Goal: Entertainment & Leisure: Consume media (video, audio)

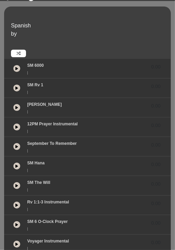
click at [17, 68] on icon at bounding box center [16, 68] width 3 height 3
click at [18, 168] on button at bounding box center [16, 166] width 7 height 7
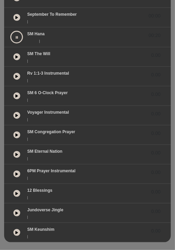
scroll to position [148, 0]
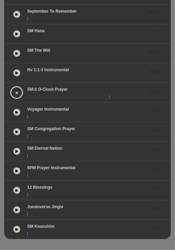
click at [15, 95] on button at bounding box center [16, 92] width 13 height 13
click at [74, 108] on div "Voyager Instrumental 0.00" at bounding box center [94, 110] width 142 height 9
click at [16, 92] on icon at bounding box center [16, 92] width 3 height 3
click at [17, 108] on button at bounding box center [16, 112] width 13 height 13
click at [55, 161] on div "0.00" at bounding box center [87, 171] width 167 height 20
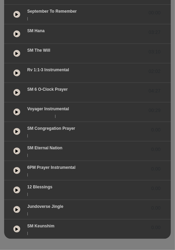
click at [17, 111] on icon at bounding box center [16, 111] width 3 height 3
click at [15, 154] on button at bounding box center [16, 151] width 13 height 13
click at [18, 150] on button at bounding box center [16, 151] width 7 height 7
click at [21, 171] on button at bounding box center [16, 171] width 13 height 13
click at [106, 166] on div "6PM Prayer Instrumental 00:36" at bounding box center [94, 169] width 142 height 9
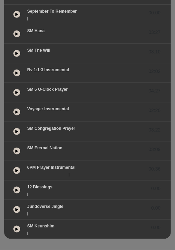
click at [15, 151] on icon at bounding box center [16, 151] width 3 height 3
click at [15, 226] on button at bounding box center [16, 229] width 7 height 7
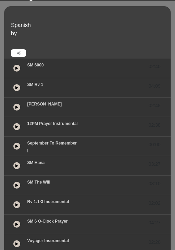
scroll to position [0, 0]
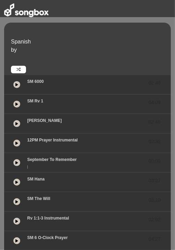
click at [16, 85] on icon at bounding box center [16, 84] width 3 height 3
click at [17, 182] on icon at bounding box center [16, 182] width 3 height 3
click at [16, 238] on button at bounding box center [16, 241] width 13 height 13
click at [18, 144] on icon at bounding box center [16, 143] width 3 height 3
click at [18, 182] on icon at bounding box center [16, 182] width 3 height 3
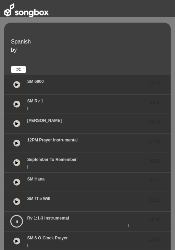
click at [17, 224] on button at bounding box center [16, 221] width 13 height 13
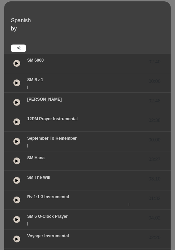
scroll to position [23, 0]
